Goal: Task Accomplishment & Management: Manage account settings

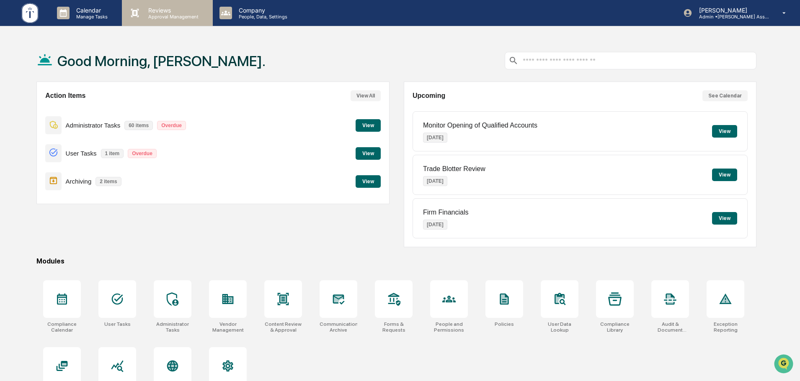
click at [170, 11] on p "Reviews" at bounding box center [172, 10] width 61 height 7
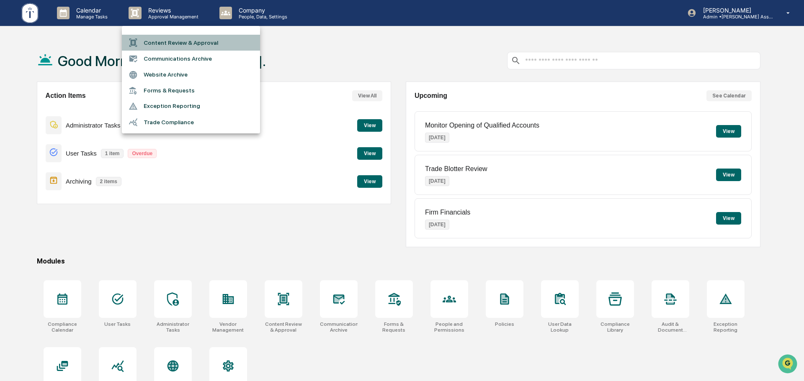
click at [197, 41] on li "Content Review & Approval" at bounding box center [191, 43] width 138 height 16
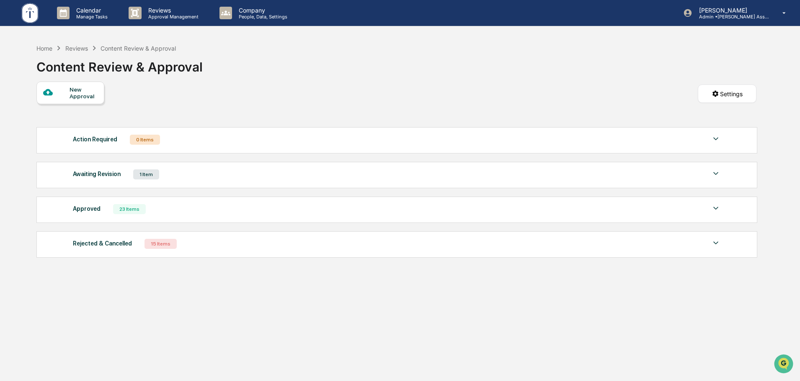
click at [211, 168] on div "Awaiting Revision 1 Item File Name Review Id Created Date Requested By Complian…" at bounding box center [396, 175] width 721 height 26
click at [43, 49] on div "Home" at bounding box center [44, 48] width 16 height 7
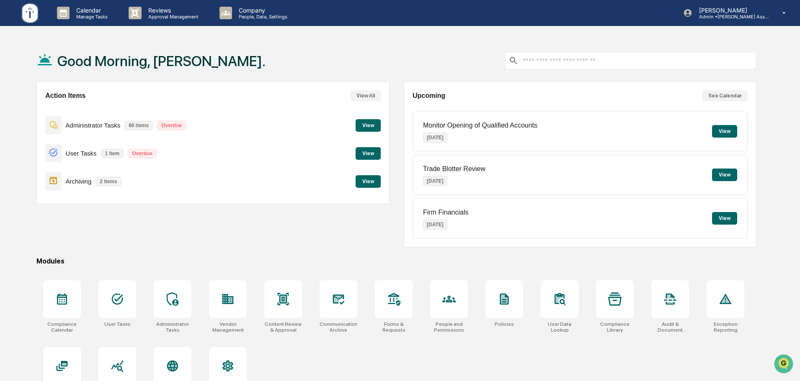
click at [393, 194] on div "Action Items View All Administrator Tasks 60 items Overdue View User Tasks 1 it…" at bounding box center [396, 165] width 720 height 166
click at [400, 88] on div "Action Items View All Administrator Tasks 60 items Overdue View User Tasks 1 it…" at bounding box center [396, 165] width 720 height 166
click at [392, 90] on div "Action Items View All Administrator Tasks 60 items Overdue View User Tasks 1 it…" at bounding box center [396, 165] width 720 height 166
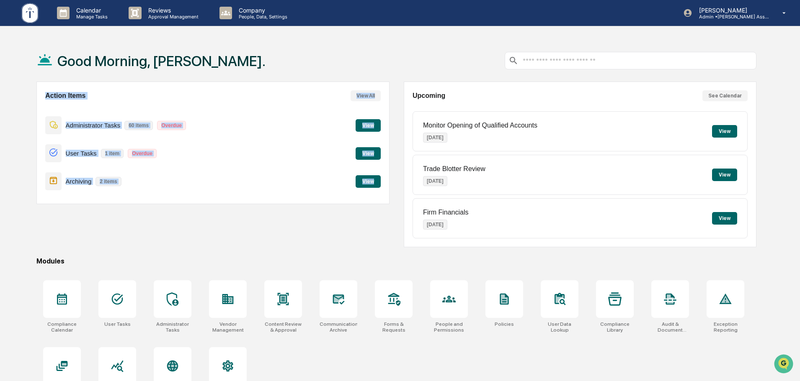
drag, startPoint x: 43, startPoint y: 93, endPoint x: 386, endPoint y: 186, distance: 354.8
click at [386, 186] on div "Action Items View All Administrator Tasks 60 items Overdue View User Tasks 1 it…" at bounding box center [212, 143] width 353 height 123
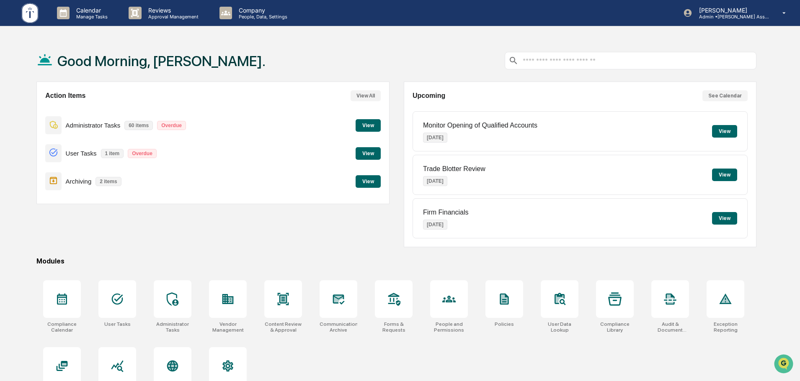
click at [404, 206] on div "Upcoming See Calendar Monitor Opening of Qualified Accounts [DATE] View Trade B…" at bounding box center [580, 165] width 353 height 166
click at [774, 237] on div "Good Morning, [PERSON_NAME]. Action Items View All Administrator Tasks 60 items…" at bounding box center [400, 230] width 800 height 381
click at [297, 237] on div "Action Items View All Administrator Tasks 60 items Overdue View User Tasks 1 it…" at bounding box center [212, 165] width 353 height 166
click at [378, 184] on button "View" at bounding box center [367, 181] width 25 height 13
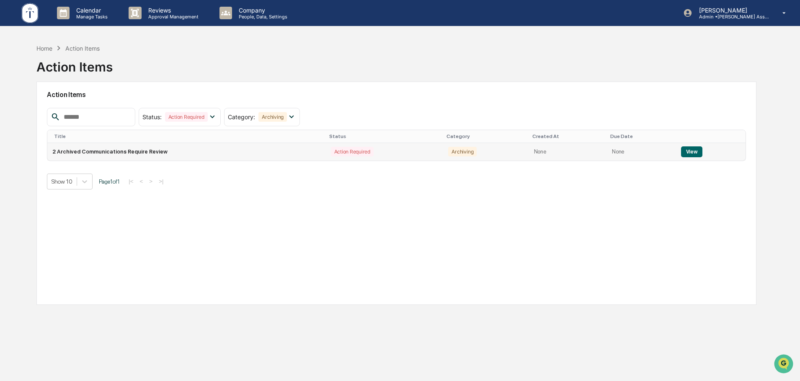
click at [685, 149] on button "View" at bounding box center [691, 152] width 21 height 11
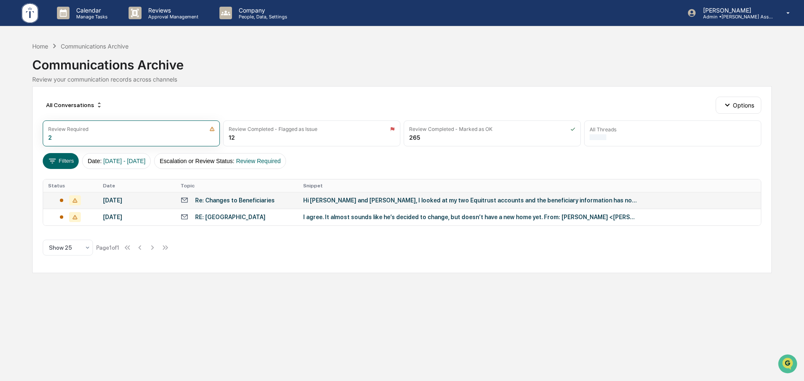
click at [314, 199] on div "Hi [PERSON_NAME] and [PERSON_NAME], I looked at my two Equitrust accounts and t…" at bounding box center [470, 200] width 335 height 7
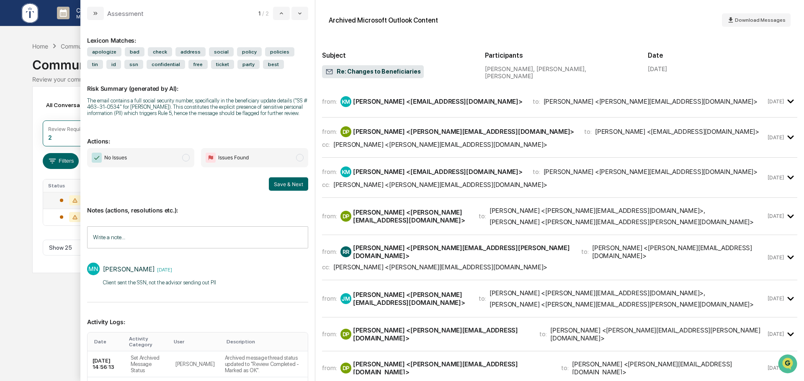
drag, startPoint x: 140, startPoint y: 168, endPoint x: 278, endPoint y: 226, distance: 149.5
click at [141, 167] on span "No Issues" at bounding box center [140, 157] width 107 height 19
click at [272, 188] on button "Save & Next" at bounding box center [288, 184] width 39 height 13
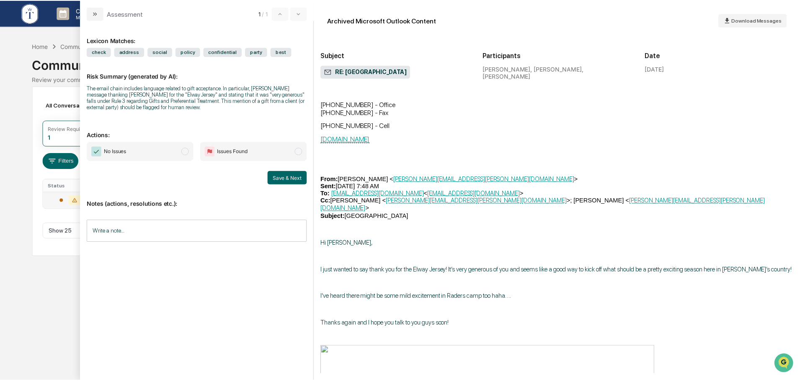
scroll to position [904, 0]
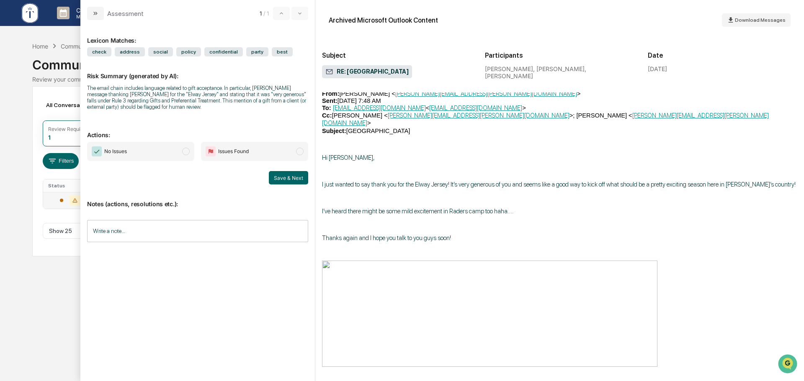
click at [118, 149] on span "No Issues" at bounding box center [115, 151] width 23 height 8
click at [286, 177] on button "Save & Next" at bounding box center [288, 177] width 39 height 13
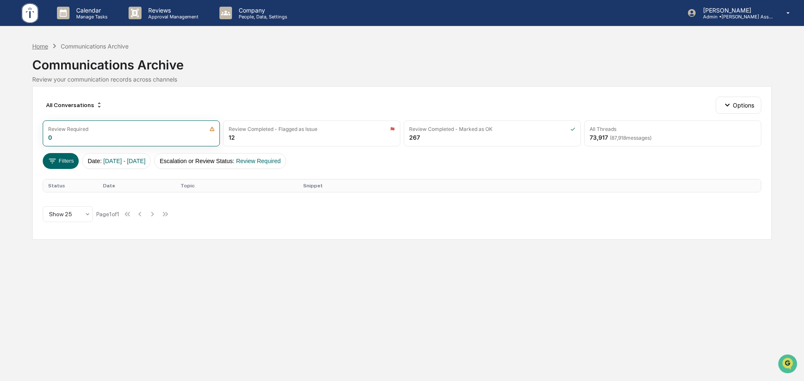
click at [46, 46] on div "Home" at bounding box center [40, 46] width 16 height 7
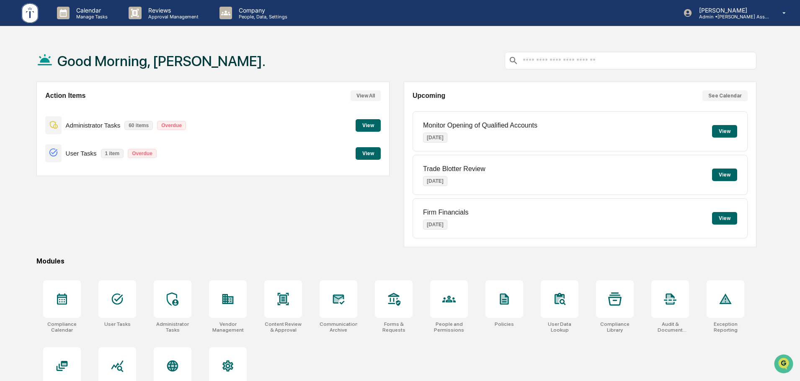
click at [367, 157] on button "View" at bounding box center [367, 153] width 25 height 13
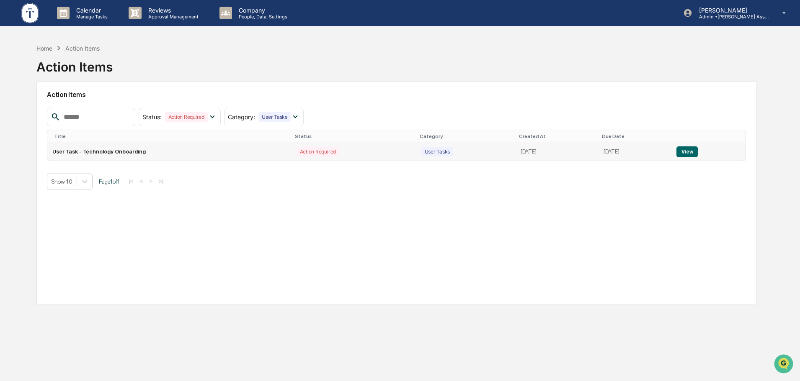
click at [685, 153] on button "View" at bounding box center [686, 152] width 21 height 11
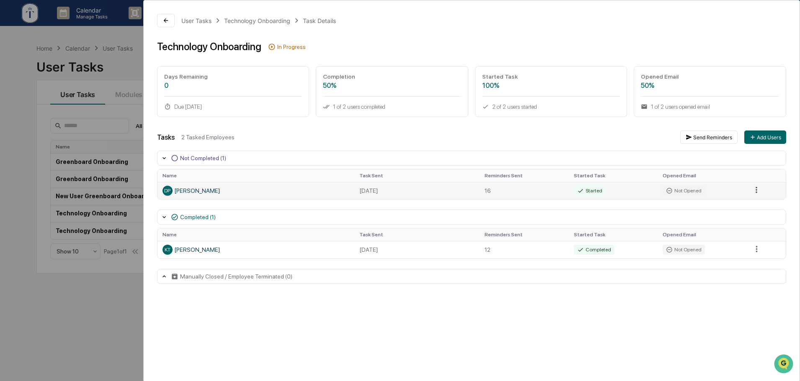
click at [757, 192] on html "Calendar Manage Tasks Reviews Approval Management Company People, Data, Setting…" at bounding box center [400, 190] width 800 height 381
click at [567, 127] on html "Calendar Manage Tasks Reviews Approval Management Company People, Data, Setting…" at bounding box center [402, 190] width 804 height 381
click at [756, 190] on html "Calendar Manage Tasks Reviews Approval Management Company People, Data, Setting…" at bounding box center [402, 190] width 804 height 381
click at [750, 217] on div "Send Reminder" at bounding box center [761, 218] width 63 height 13
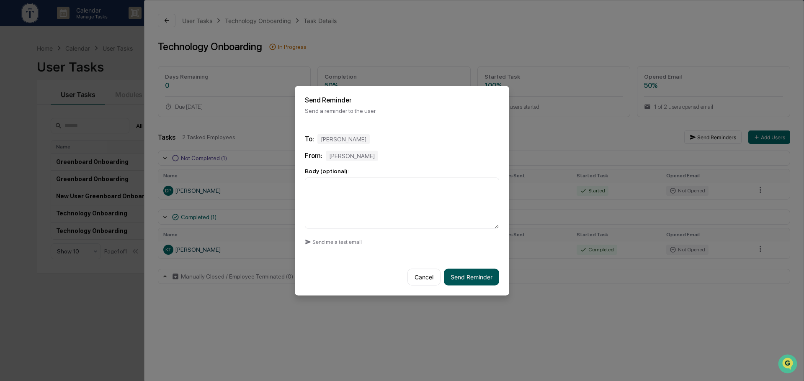
click at [466, 278] on button "Send Reminder" at bounding box center [471, 277] width 55 height 17
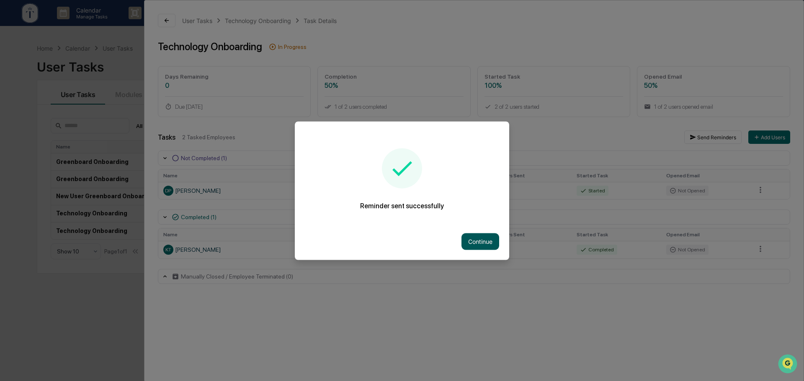
click at [486, 244] on button "Continue" at bounding box center [480, 241] width 38 height 17
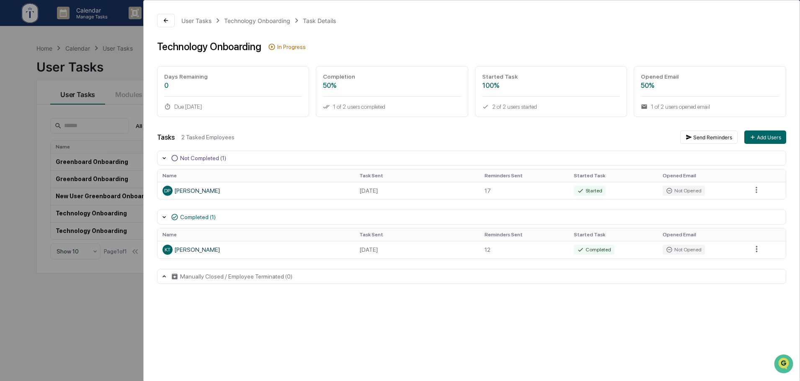
click at [98, 319] on div "User Tasks Technology Onboarding Task Details Technology Onboarding In Progress…" at bounding box center [400, 190] width 800 height 381
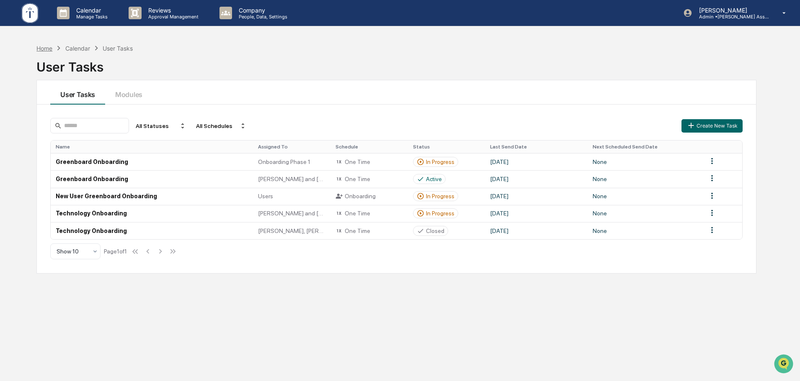
click at [46, 50] on div "Home" at bounding box center [44, 48] width 16 height 7
